Goal: Transaction & Acquisition: Book appointment/travel/reservation

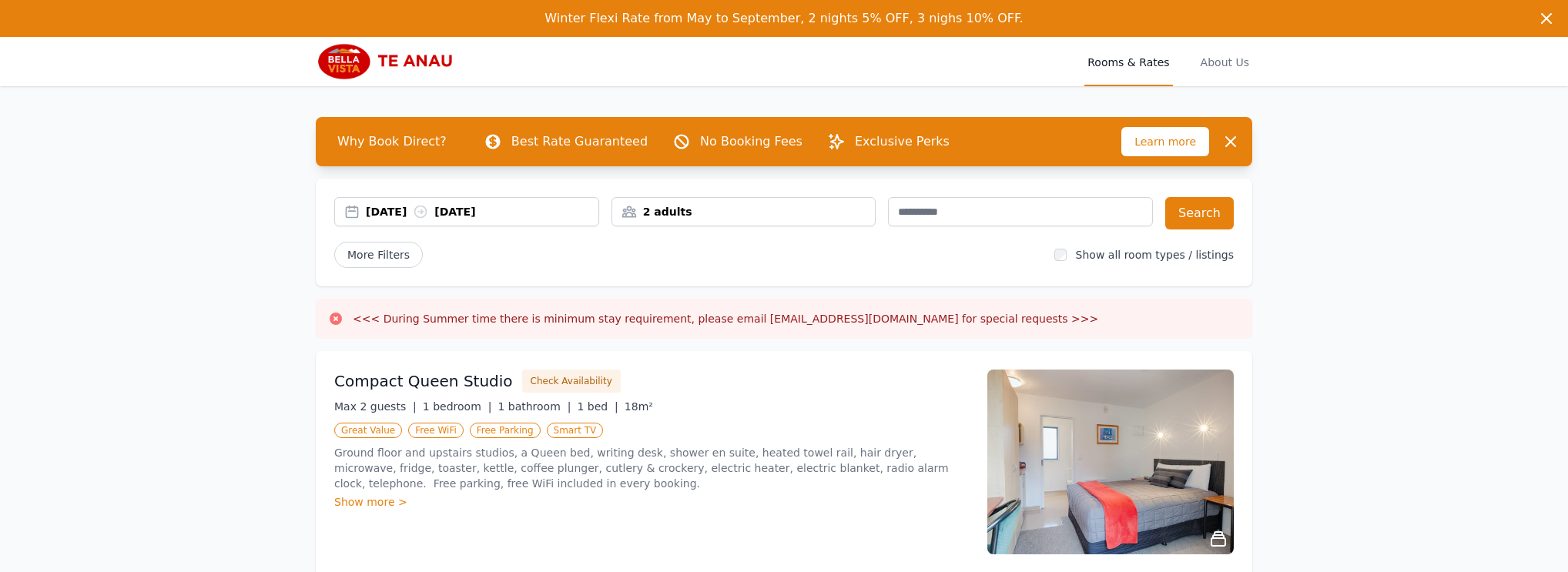
click at [810, 210] on div "2 adults" at bounding box center [743, 212] width 264 height 15
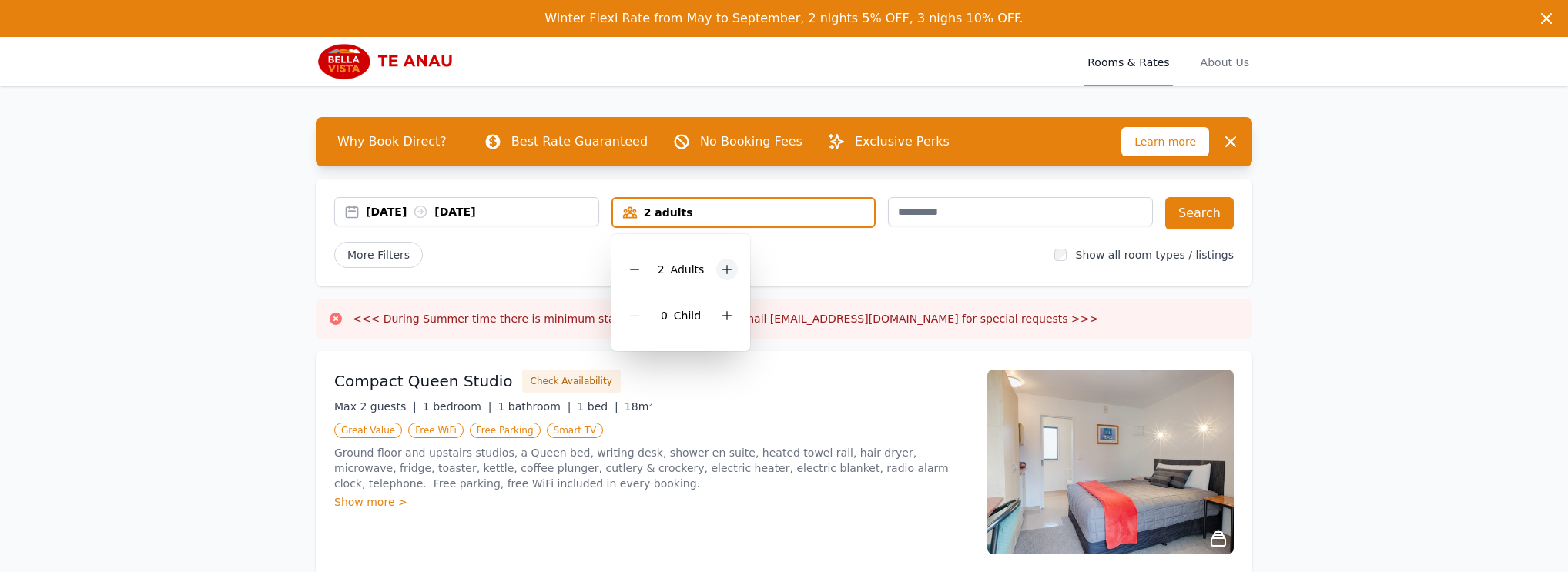
click at [727, 274] on icon at bounding box center [726, 270] width 12 height 12
click at [727, 315] on icon at bounding box center [727, 316] width 9 height 9
click at [810, 264] on div "More Filters" at bounding box center [688, 254] width 708 height 26
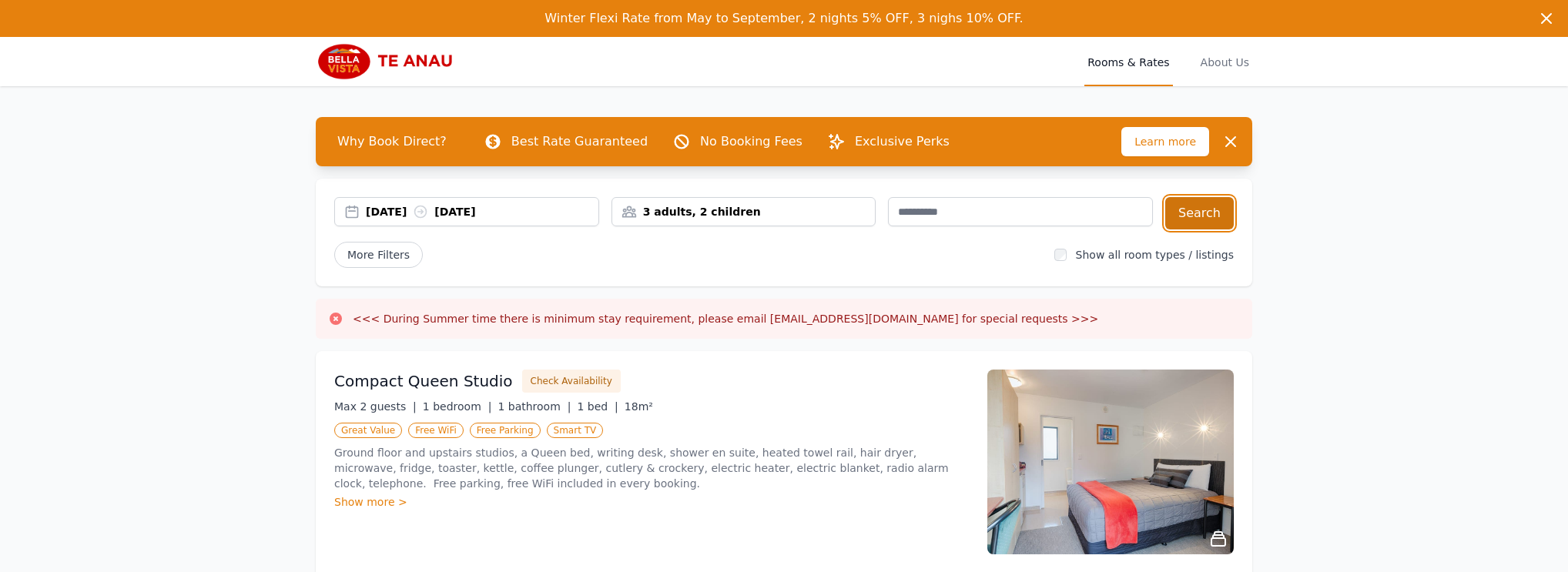
click at [1220, 212] on button "Search" at bounding box center [1199, 214] width 68 height 33
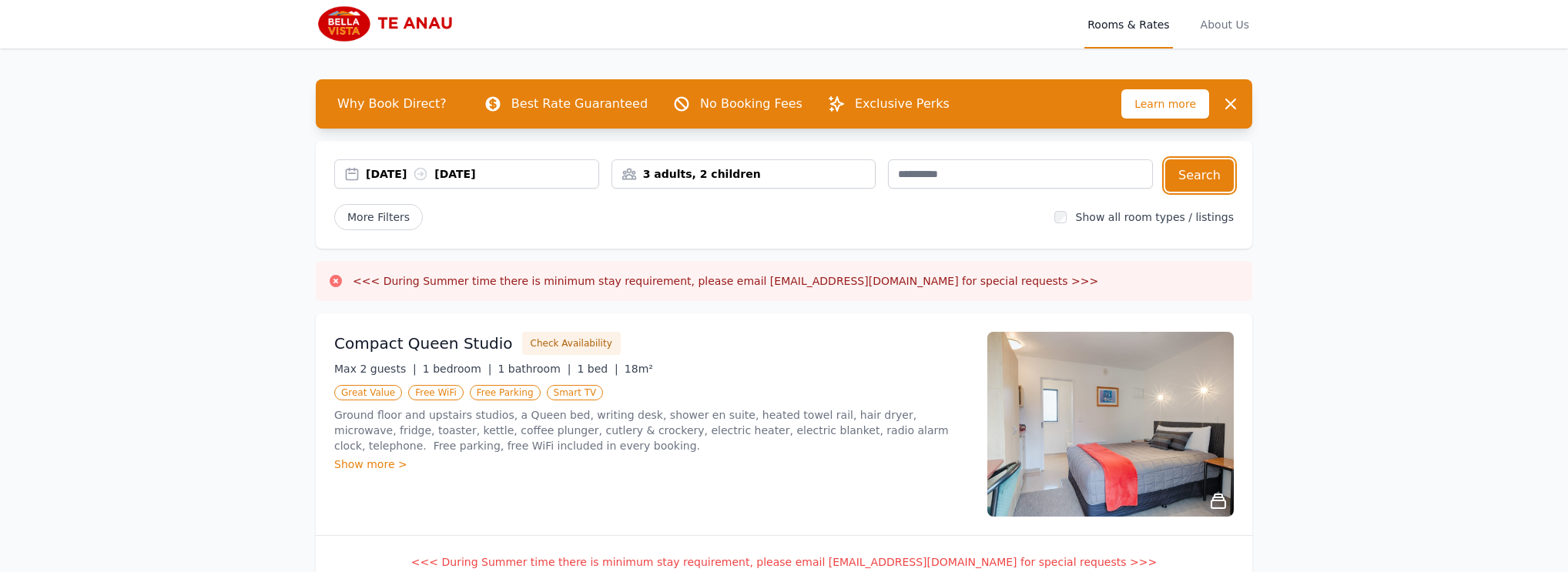
scroll to position [82, 0]
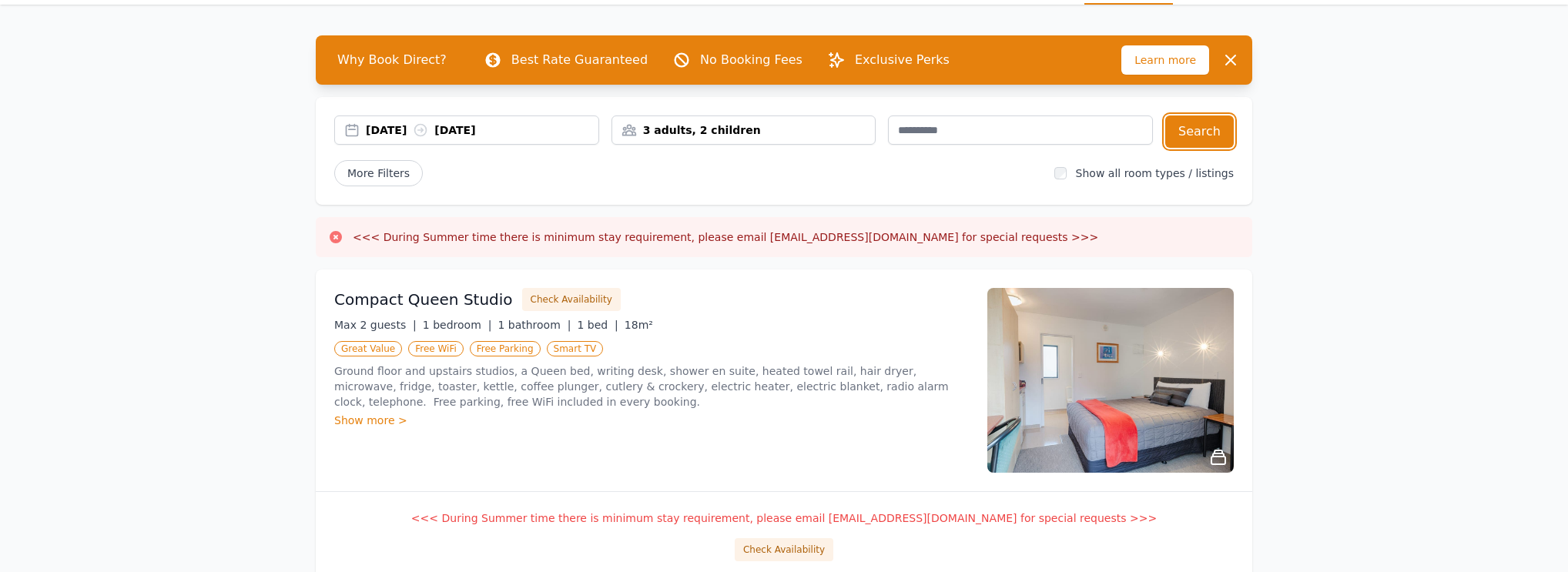
click at [590, 133] on div "[DATE] [DATE]" at bounding box center [481, 131] width 232 height 15
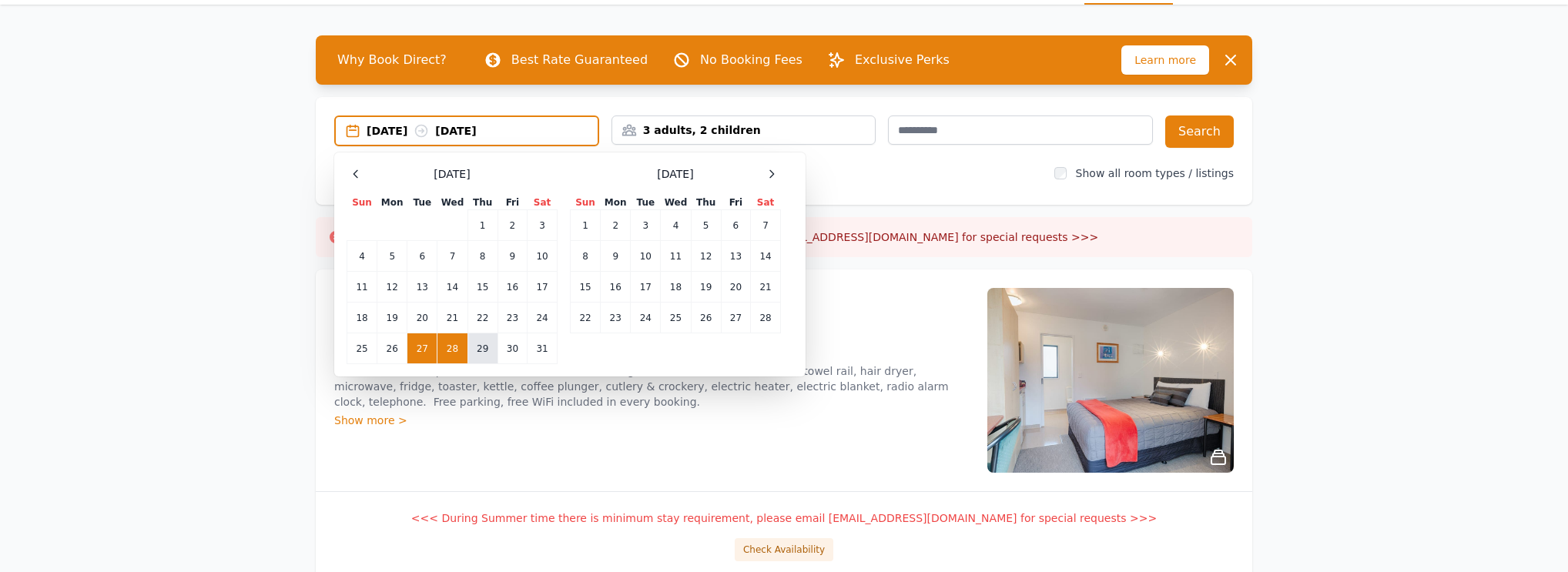
click at [482, 352] on td "29" at bounding box center [481, 349] width 30 height 31
click at [432, 350] on td "27" at bounding box center [422, 349] width 30 height 31
click at [493, 351] on td "29" at bounding box center [481, 349] width 30 height 31
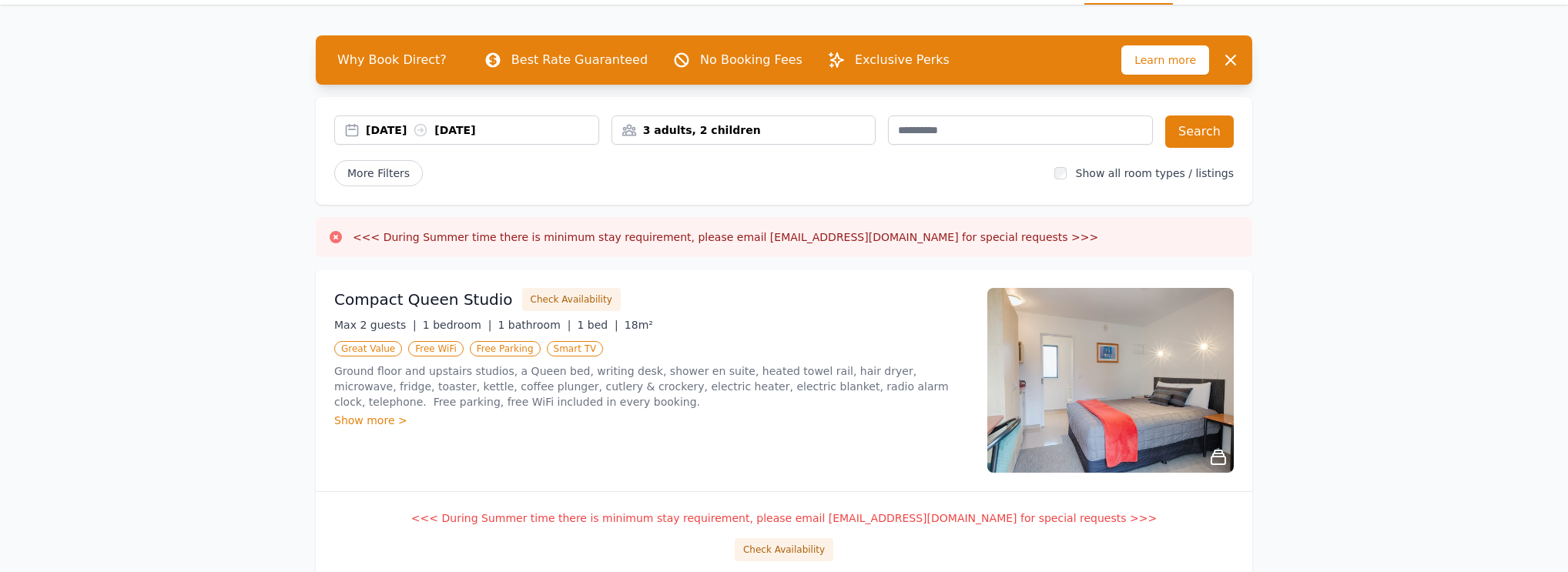
click at [1248, 123] on div "[DATE] [DATE] 3 adults, 2 children Search More Filters Show all room types / li…" at bounding box center [784, 151] width 936 height 107
click at [1176, 136] on button "Search" at bounding box center [1199, 131] width 68 height 33
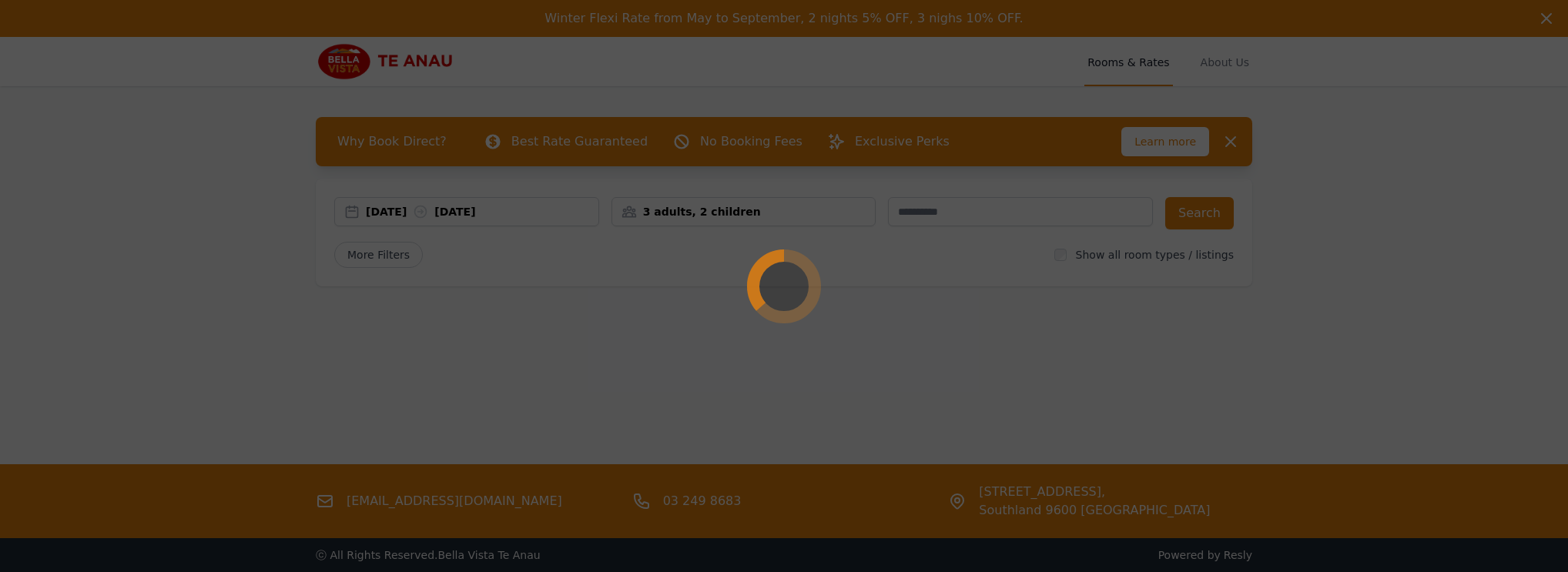
click at [1184, 137] on div at bounding box center [784, 286] width 1568 height 572
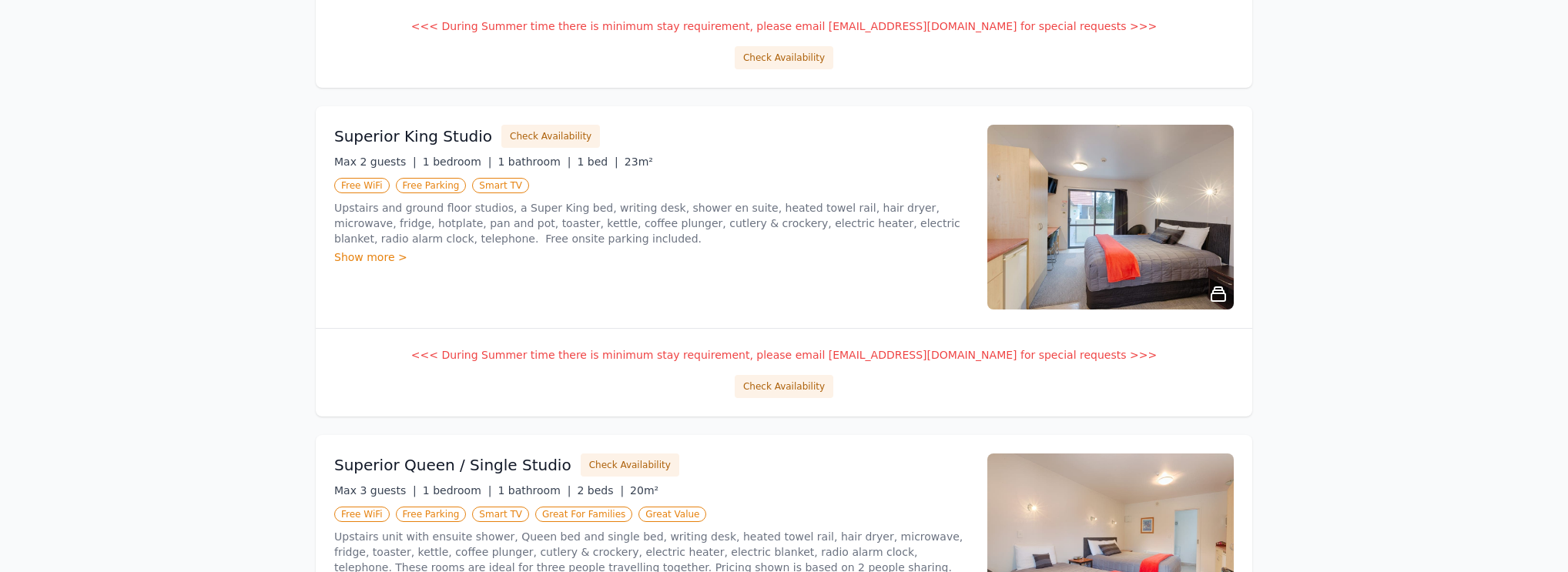
scroll to position [904, 0]
click at [520, 277] on div "Superior King Studio Check Availability Max 2 guests | 1 bedroom | 1 bathroom |…" at bounding box center [651, 216] width 635 height 185
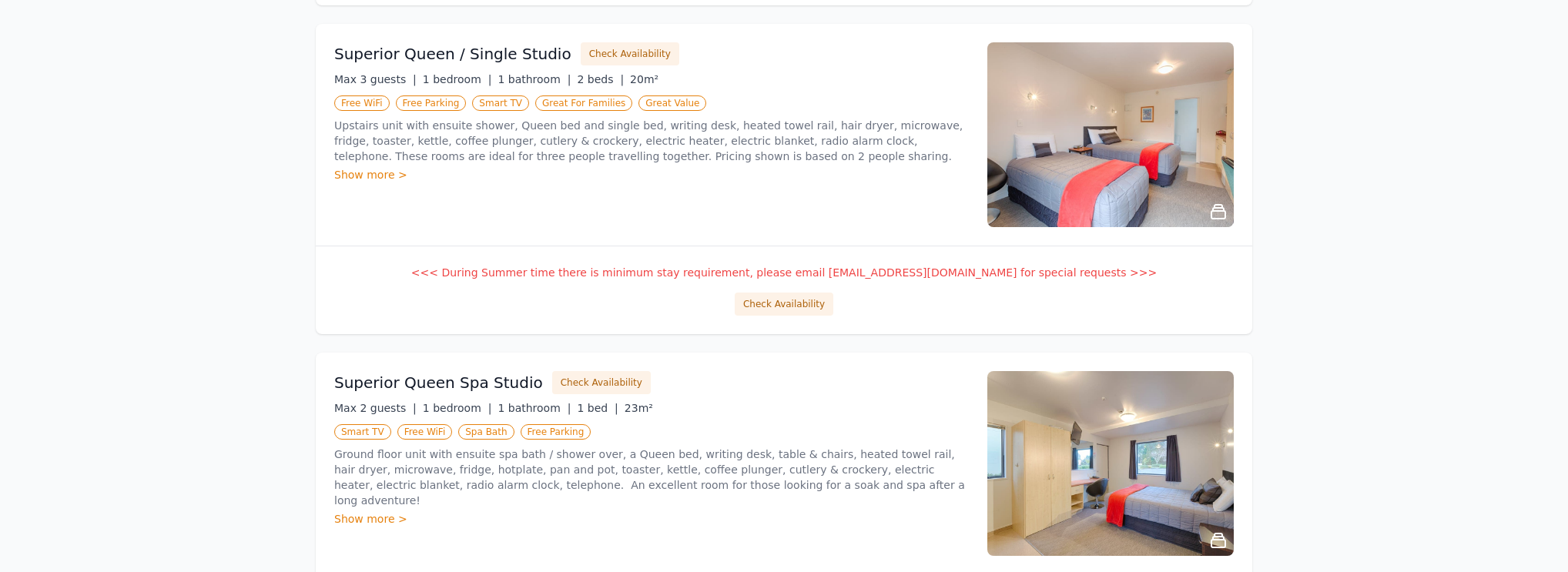
scroll to position [1726, 0]
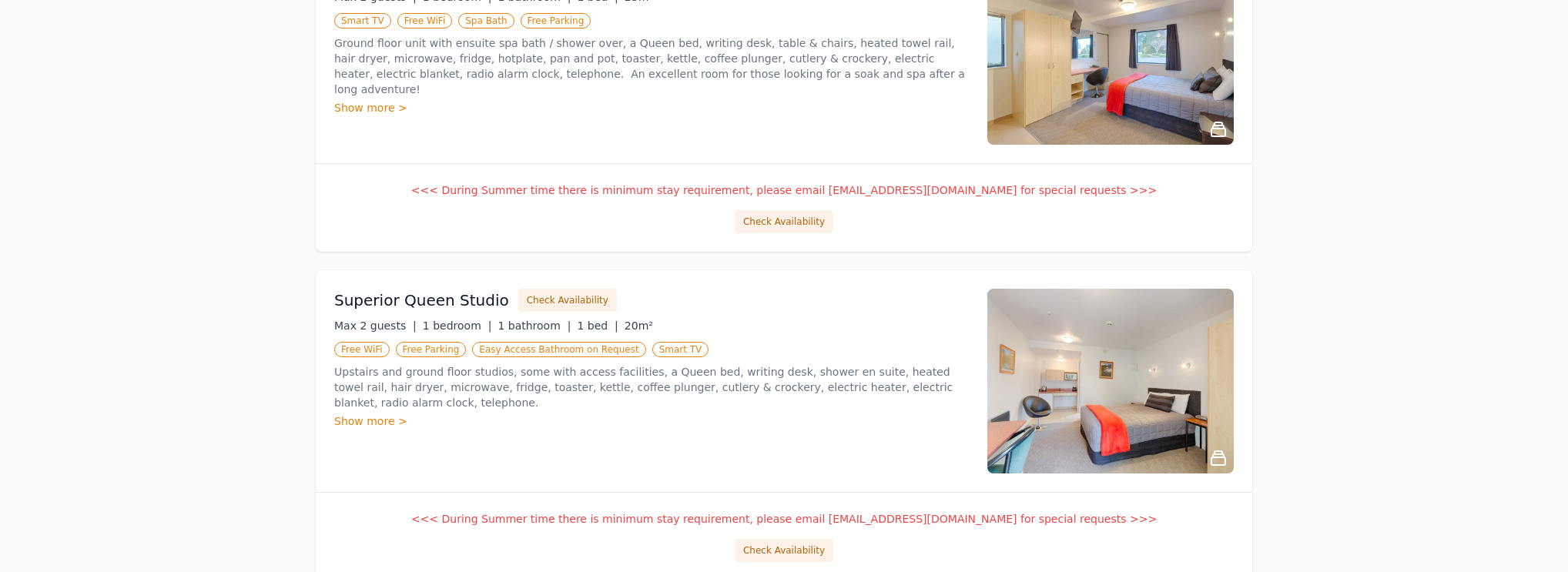
click at [412, 436] on div "Superior Queen Studio Check Availability Max 2 guests | 1 bedroom | 1 bathroom …" at bounding box center [651, 381] width 635 height 185
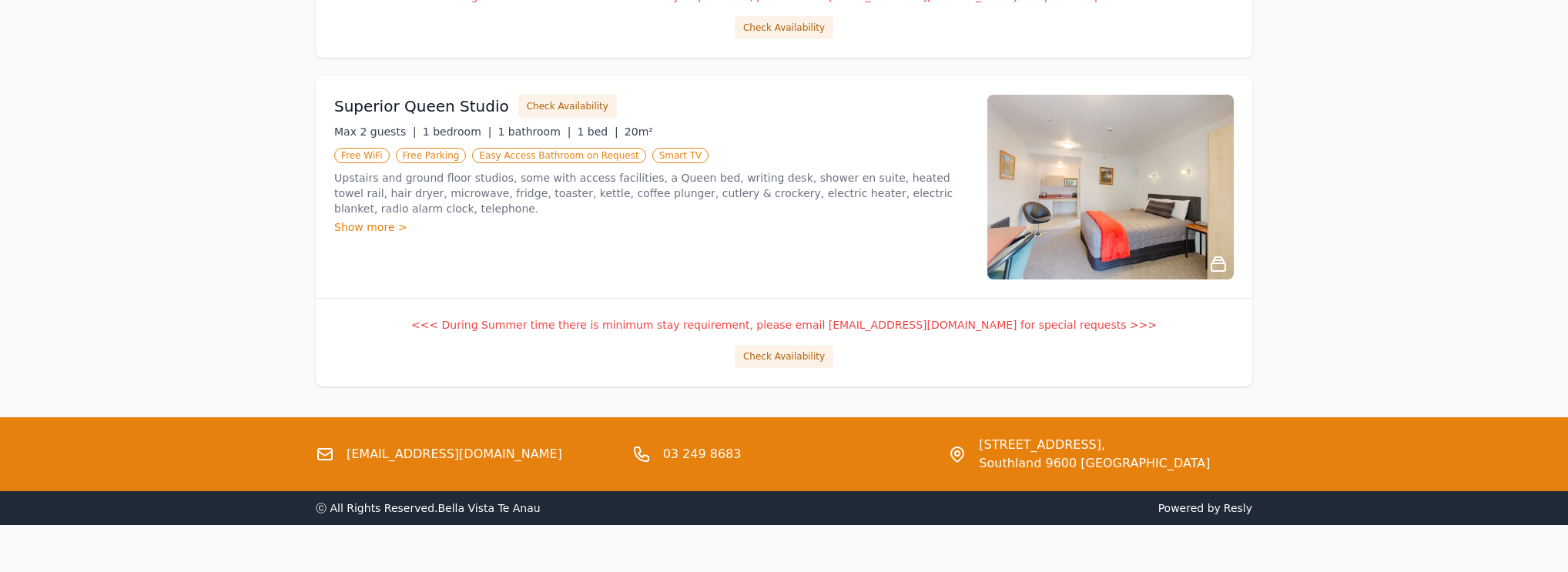
scroll to position [1943, 0]
